Goal: Information Seeking & Learning: Learn about a topic

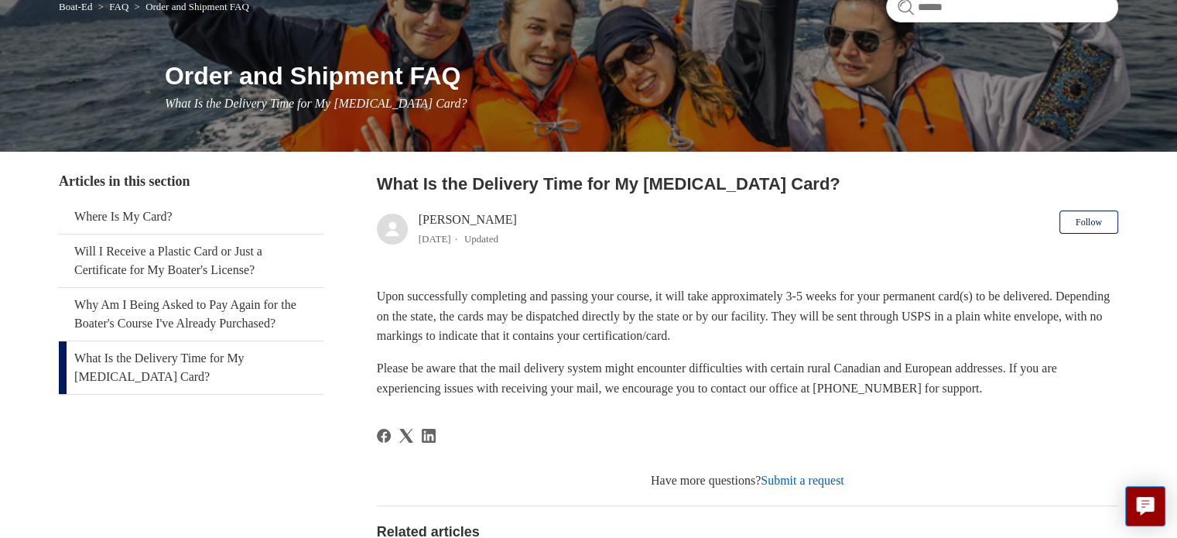
scroll to position [147, 0]
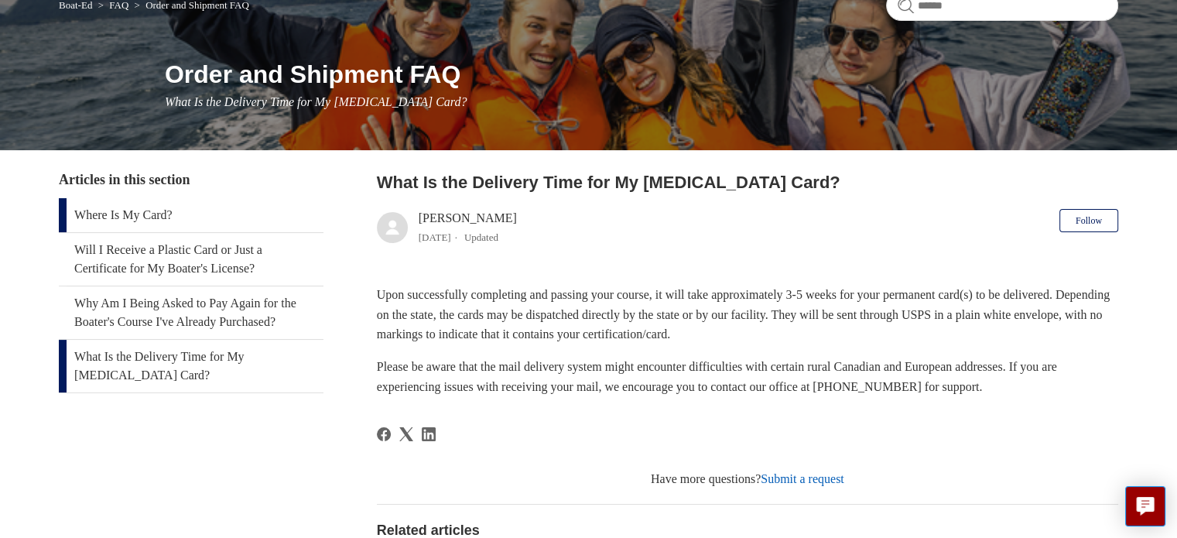
click at [145, 224] on link "Where Is My Card?" at bounding box center [191, 215] width 265 height 34
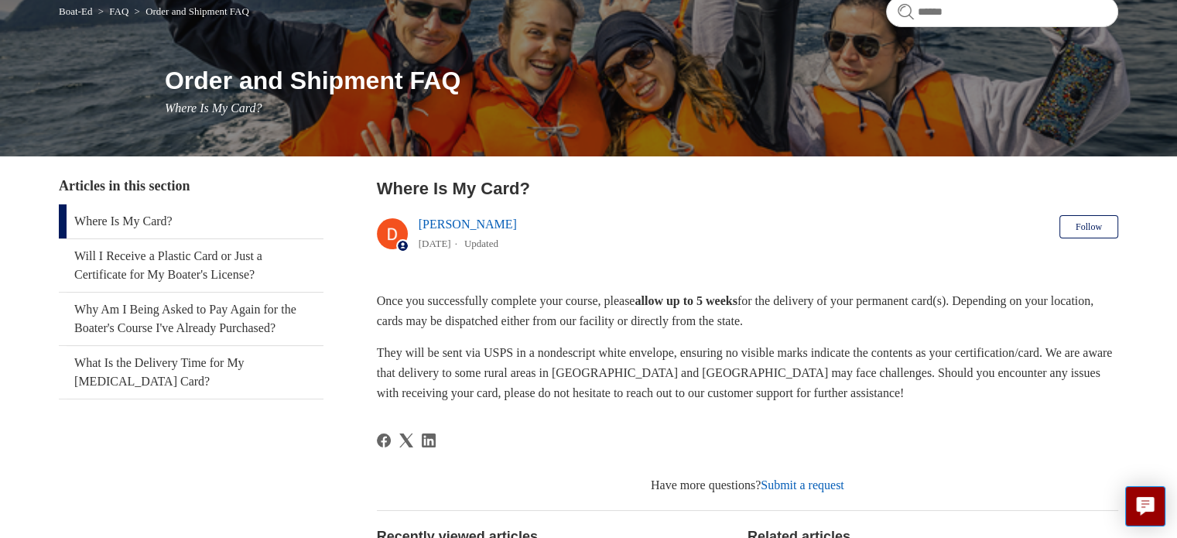
scroll to position [144, 0]
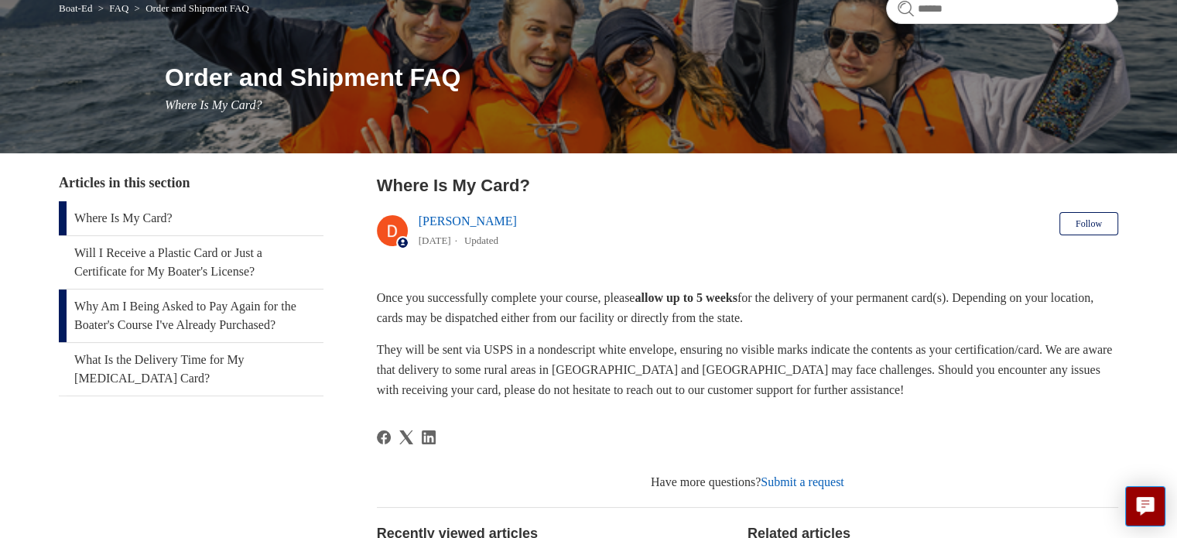
click at [235, 323] on link "Why Am I Being Asked to Pay Again for the Boater's Course I've Already Purchase…" at bounding box center [191, 315] width 265 height 53
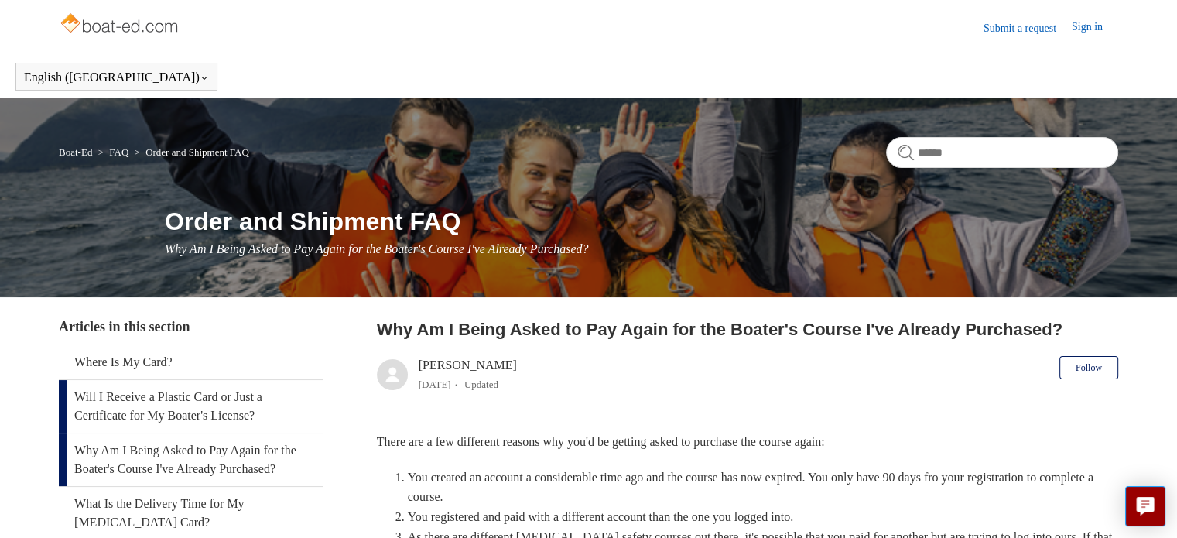
click at [265, 418] on link "Will I Receive a Plastic Card or Just a Certificate for My Boater's License?" at bounding box center [191, 406] width 265 height 53
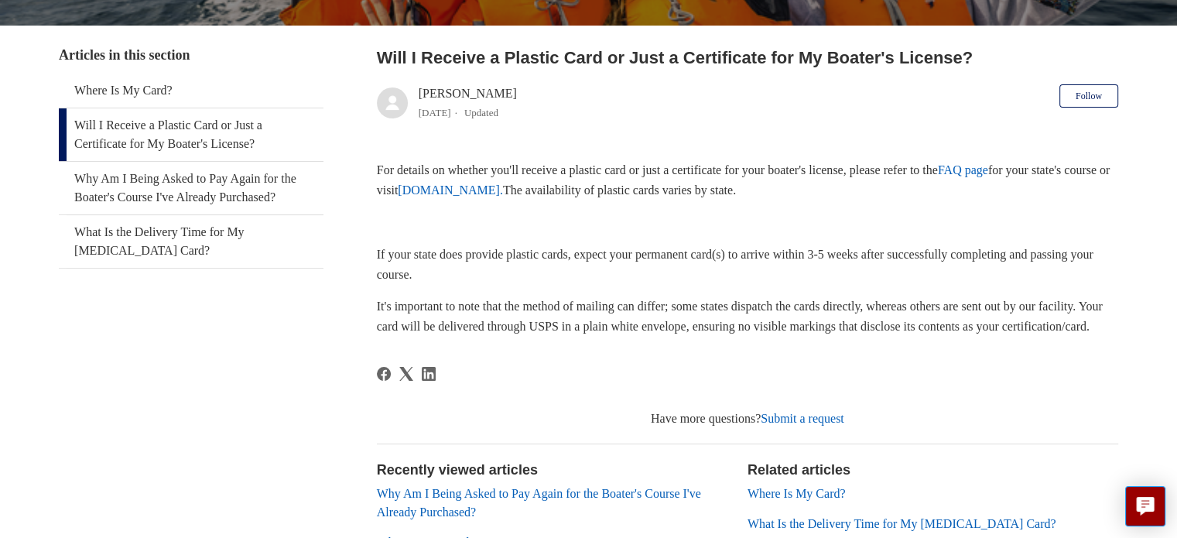
scroll to position [266, 0]
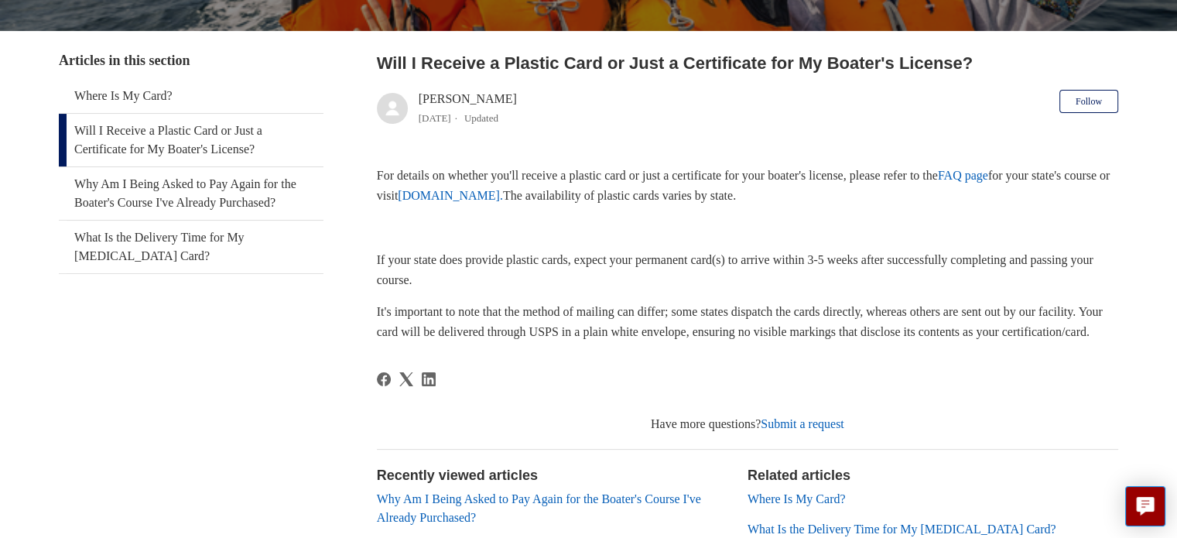
click at [988, 171] on link "FAQ page" at bounding box center [963, 175] width 50 height 13
